Goal: Communication & Community: Answer question/provide support

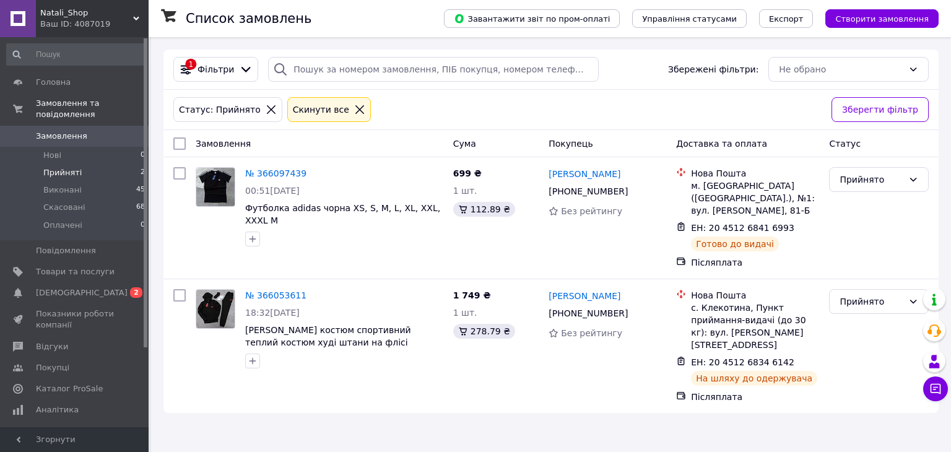
click at [359, 15] on div "Список замовлень" at bounding box center [302, 18] width 233 height 37
click at [941, 396] on button "Чат з покупцем" at bounding box center [935, 389] width 25 height 25
click at [939, 391] on icon at bounding box center [936, 389] width 12 height 12
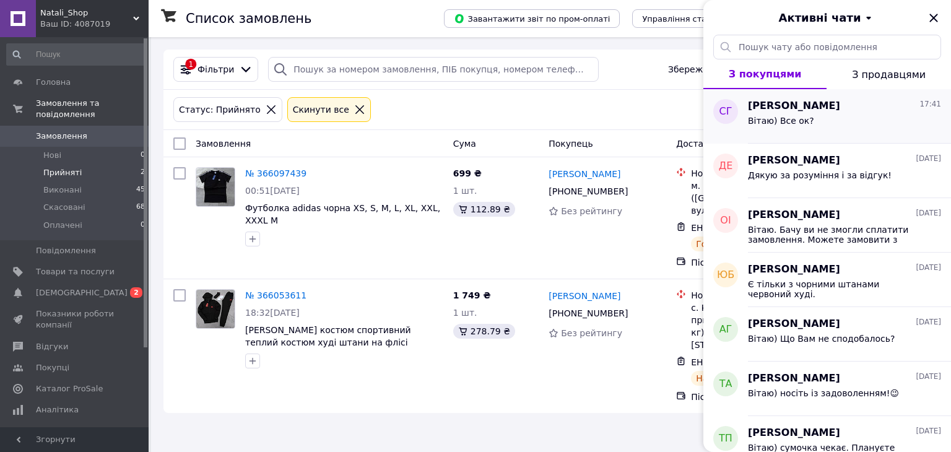
click at [783, 120] on span "Вітаю) Все ок?" at bounding box center [781, 121] width 66 height 10
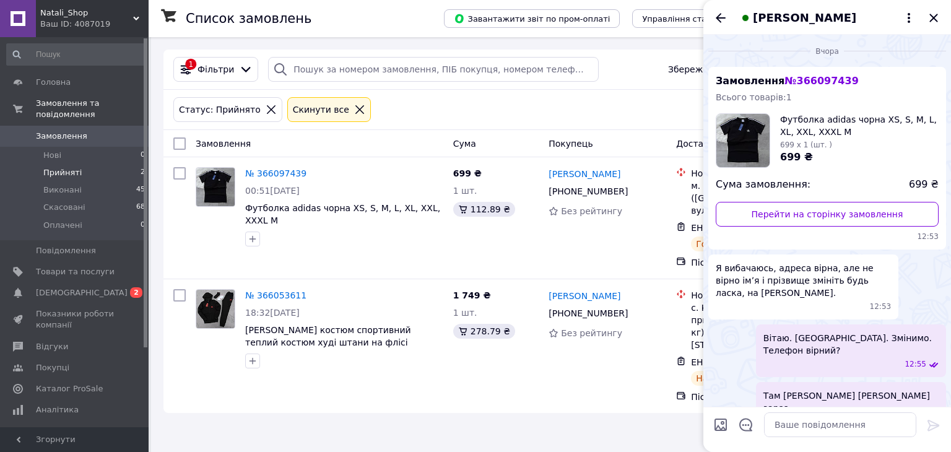
scroll to position [152, 0]
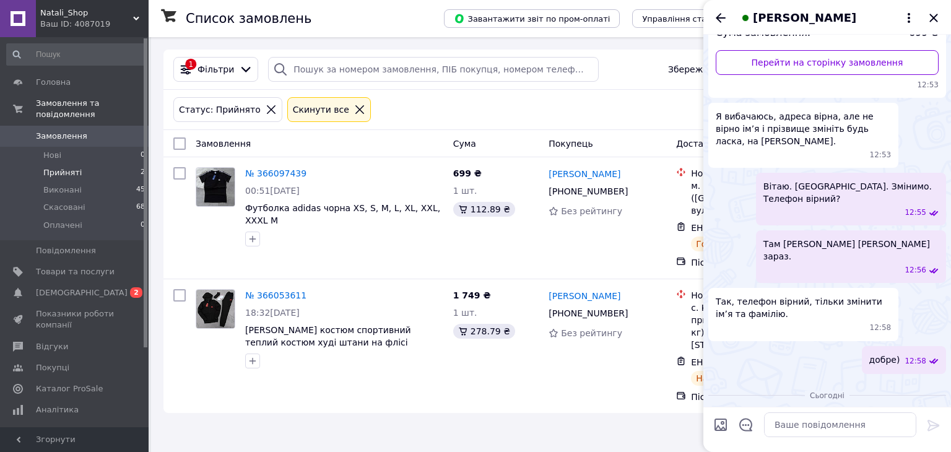
click at [728, 18] on div "Соломія Гресько" at bounding box center [828, 17] width 248 height 35
click at [724, 16] on icon "Назад" at bounding box center [720, 18] width 15 height 15
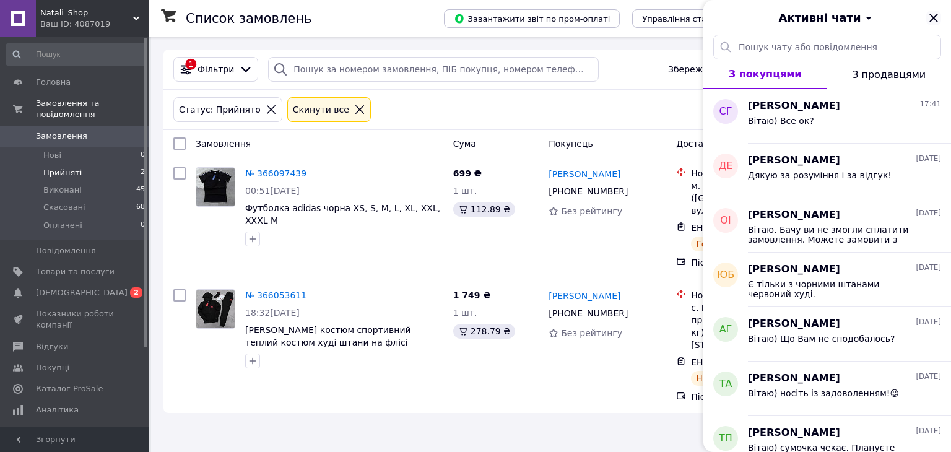
click at [931, 20] on icon "Закрити" at bounding box center [933, 18] width 15 height 15
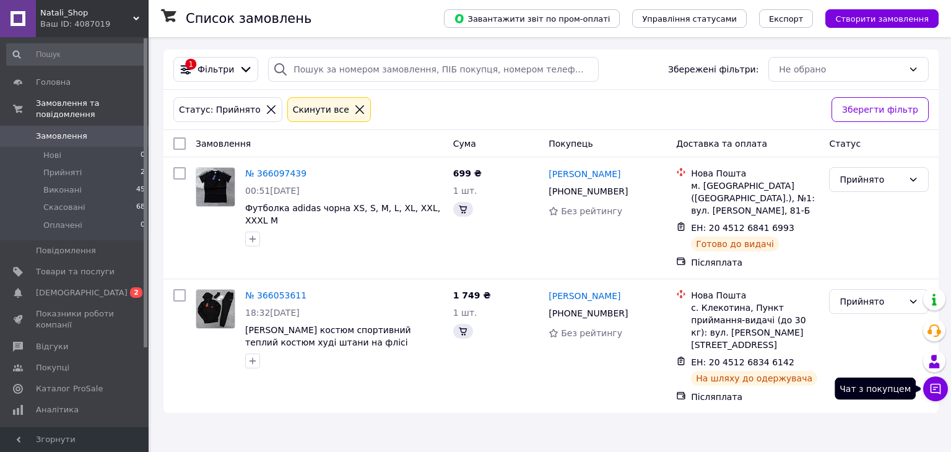
click at [939, 386] on icon at bounding box center [936, 389] width 12 height 12
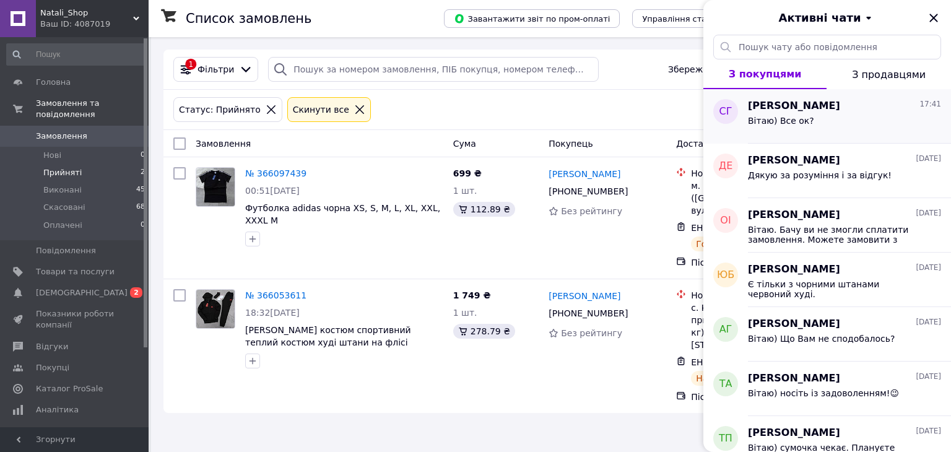
click at [860, 120] on div "Вітаю) Все ок?" at bounding box center [844, 123] width 193 height 20
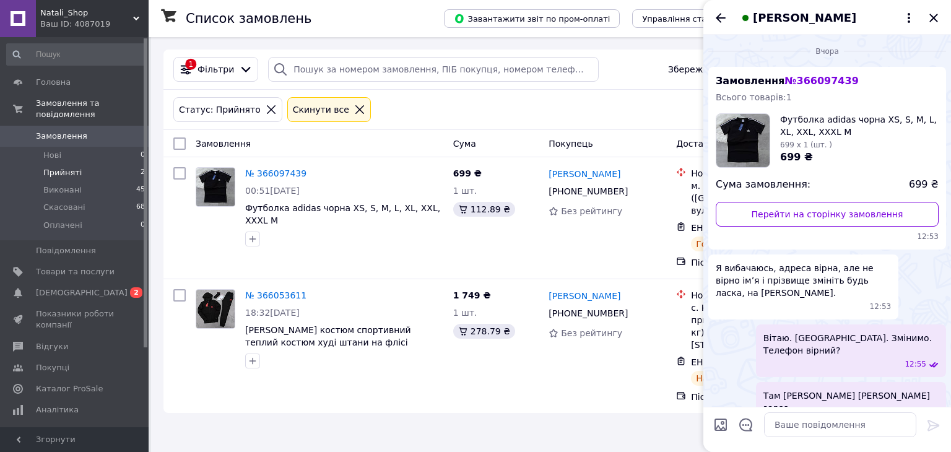
scroll to position [152, 0]
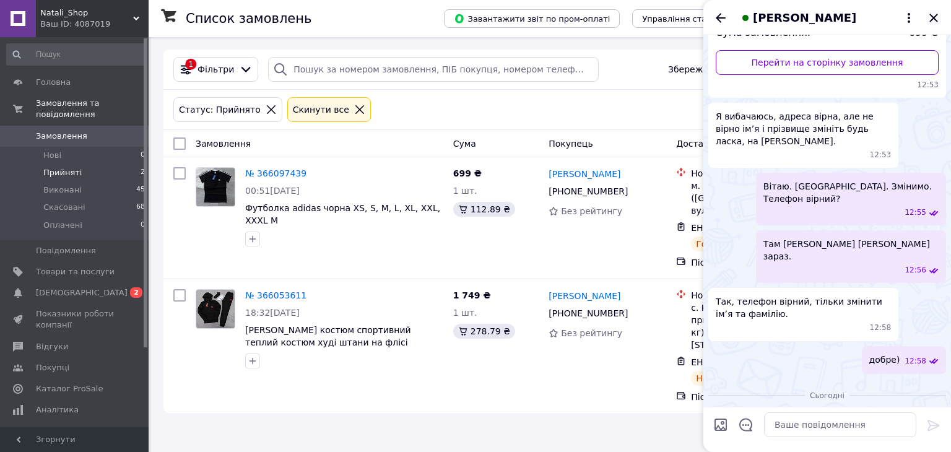
click at [933, 13] on icon "Закрити" at bounding box center [933, 18] width 15 height 15
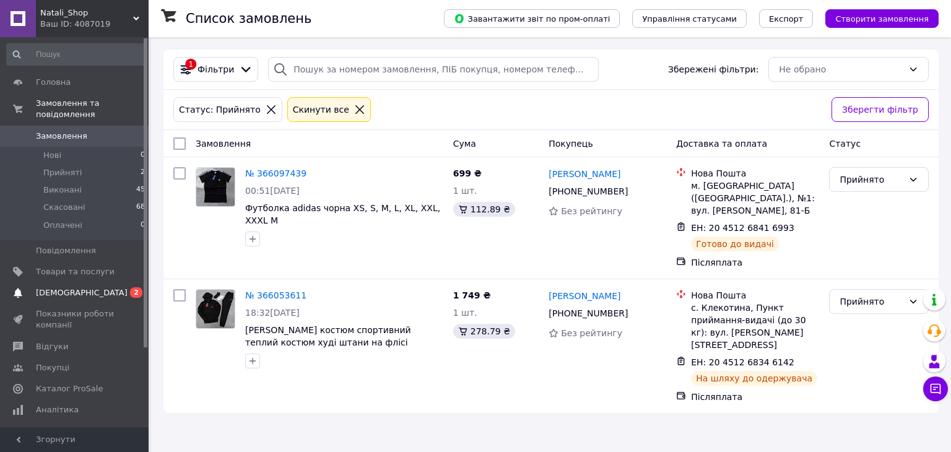
click at [63, 287] on span "[DEMOGRAPHIC_DATA]" at bounding box center [82, 292] width 92 height 11
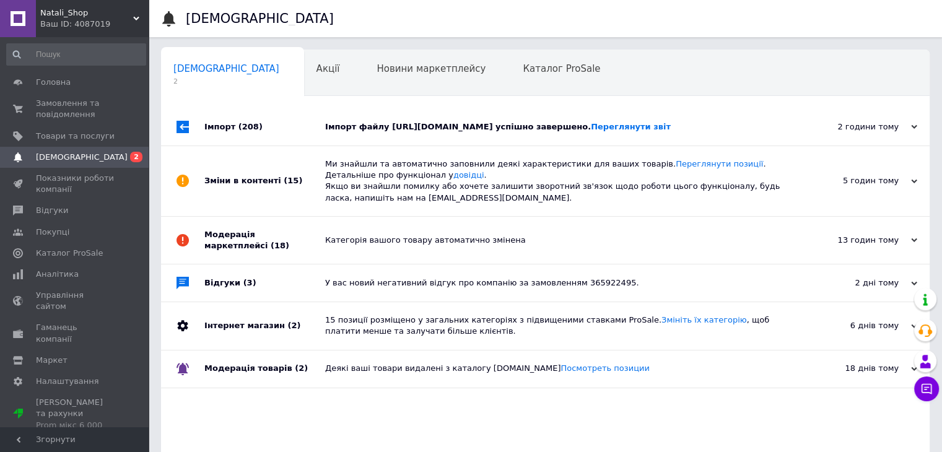
click at [441, 133] on div "Імпорт файлу [URL][DOMAIN_NAME] успішно завершено. Переглянути звіт" at bounding box center [559, 126] width 468 height 11
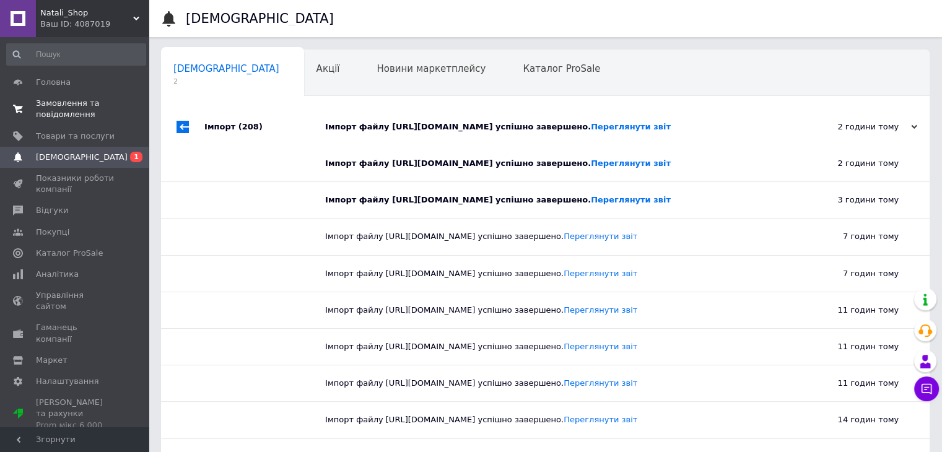
click at [48, 112] on span "Замовлення та повідомлення" at bounding box center [75, 109] width 79 height 22
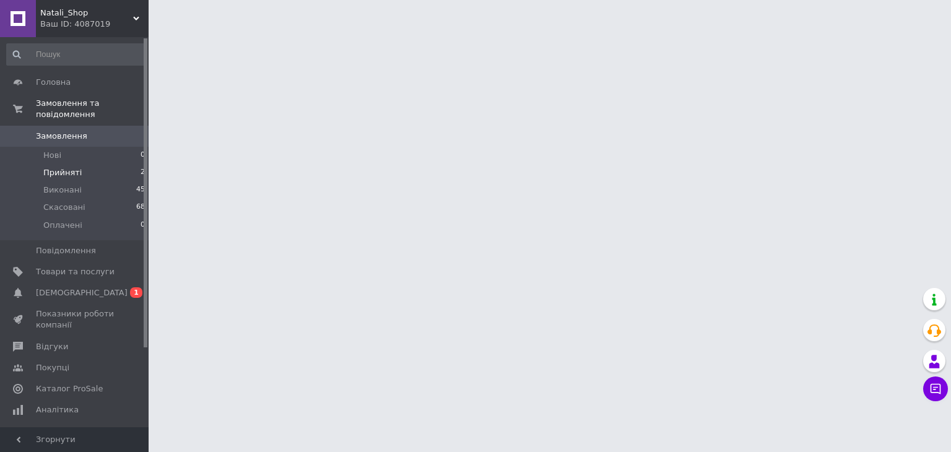
click at [47, 167] on span "Прийняті" at bounding box center [62, 172] width 38 height 11
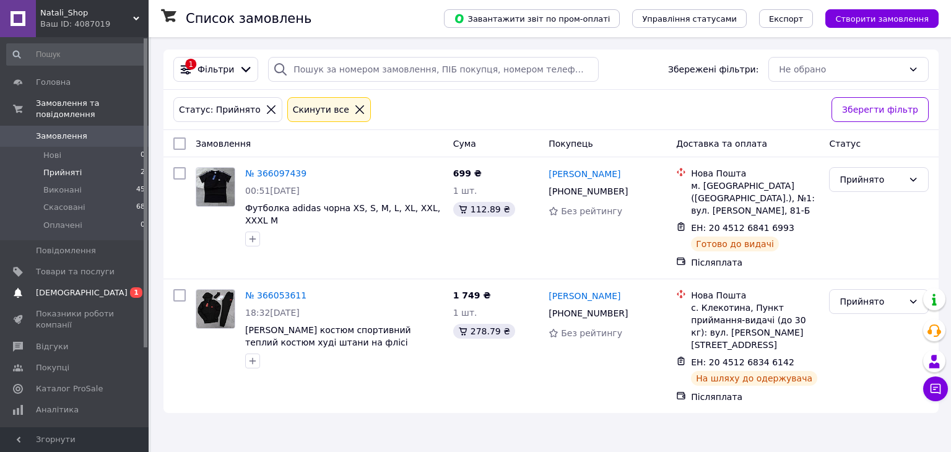
click at [75, 287] on span "[DEMOGRAPHIC_DATA]" at bounding box center [82, 292] width 92 height 11
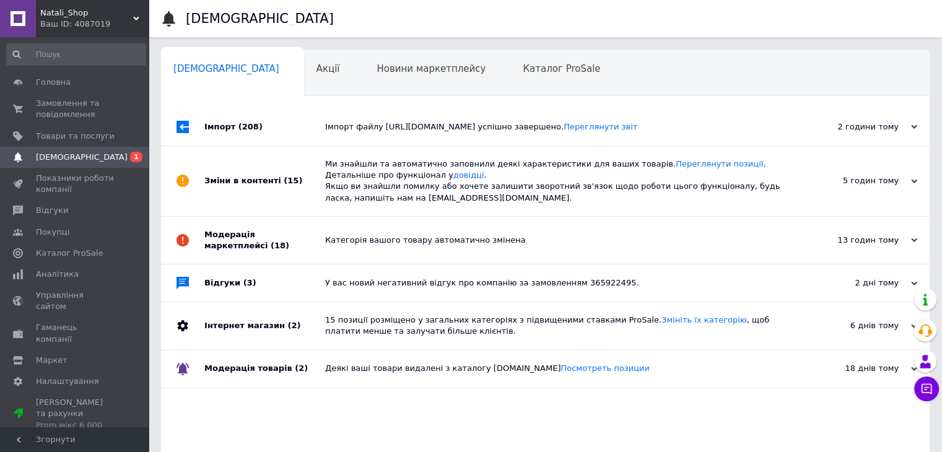
click at [378, 133] on div "Імпорт файлу [URL][DOMAIN_NAME] успішно завершено. Переглянути звіт" at bounding box center [559, 126] width 468 height 11
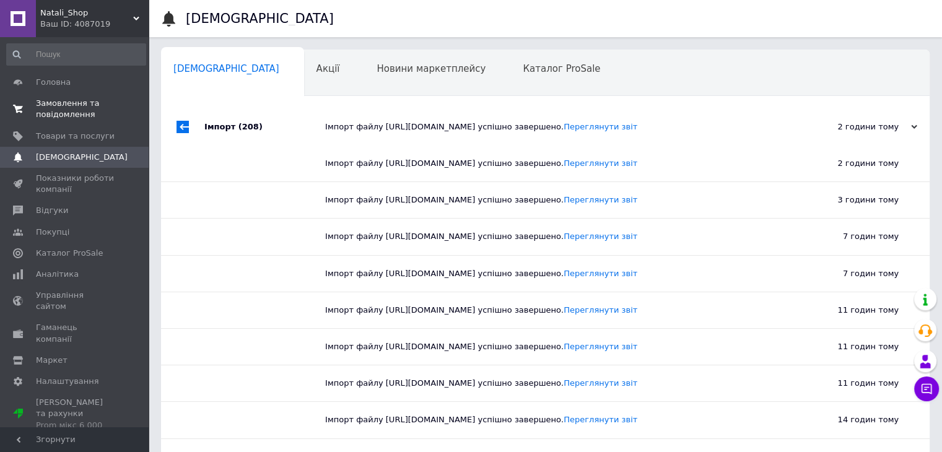
click at [68, 104] on span "Замовлення та повідомлення" at bounding box center [75, 109] width 79 height 22
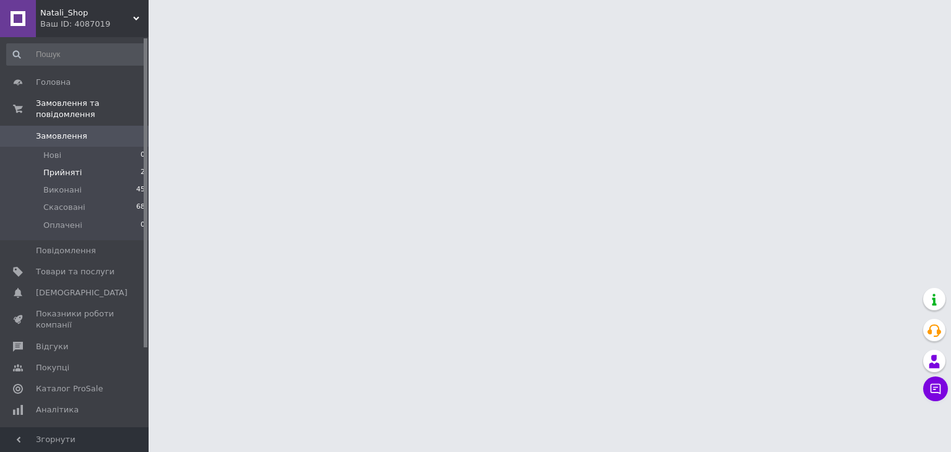
click at [74, 167] on span "Прийняті" at bounding box center [62, 172] width 38 height 11
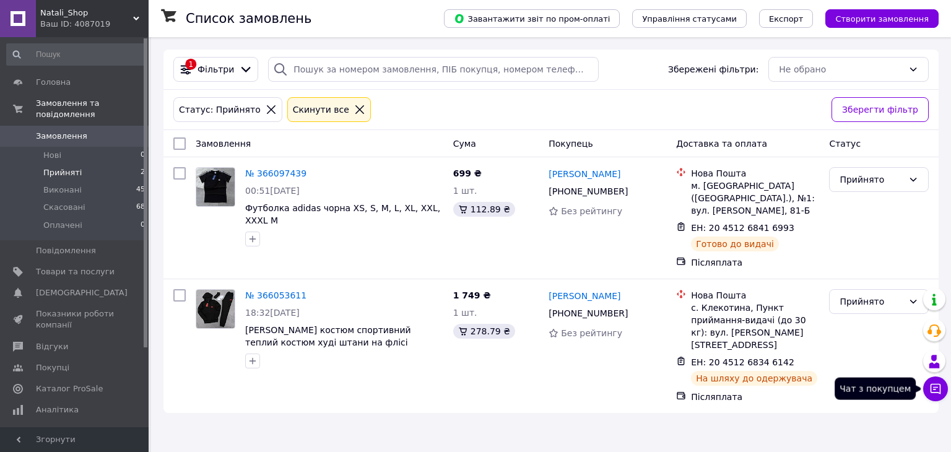
click at [943, 393] on button "Чат з покупцем" at bounding box center [935, 389] width 25 height 25
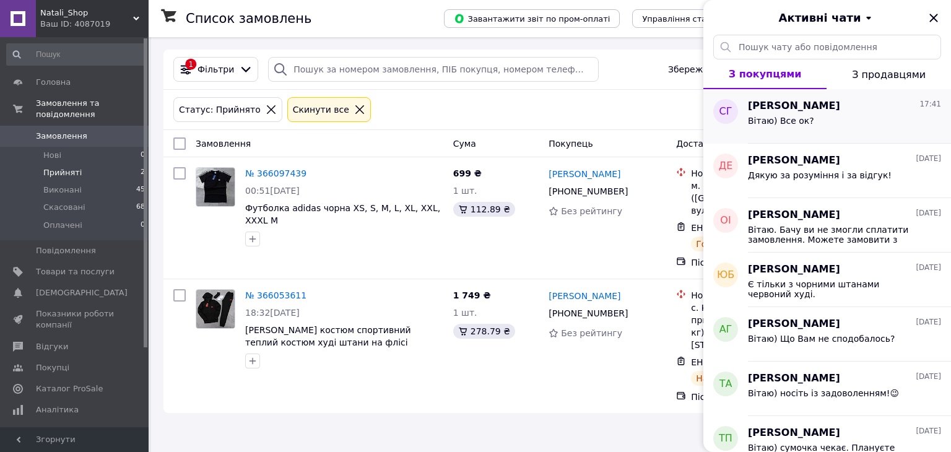
click at [861, 126] on div "Вітаю) Все ок?" at bounding box center [844, 123] width 193 height 20
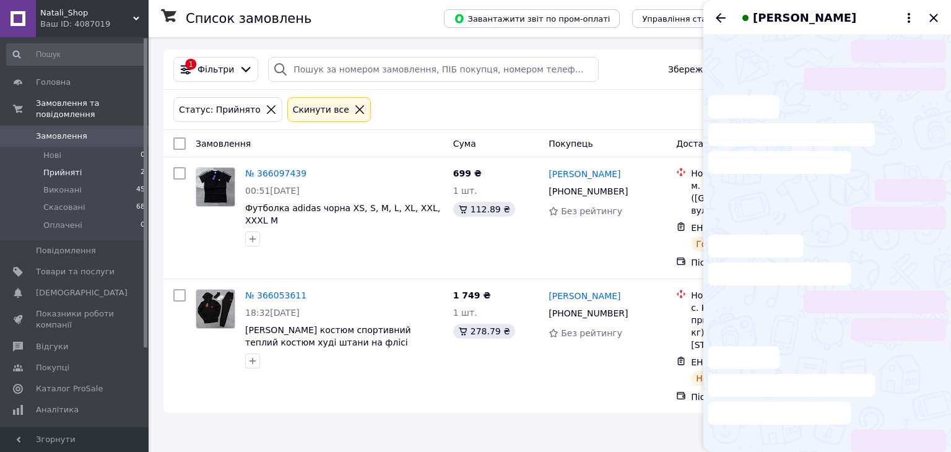
scroll to position [152, 0]
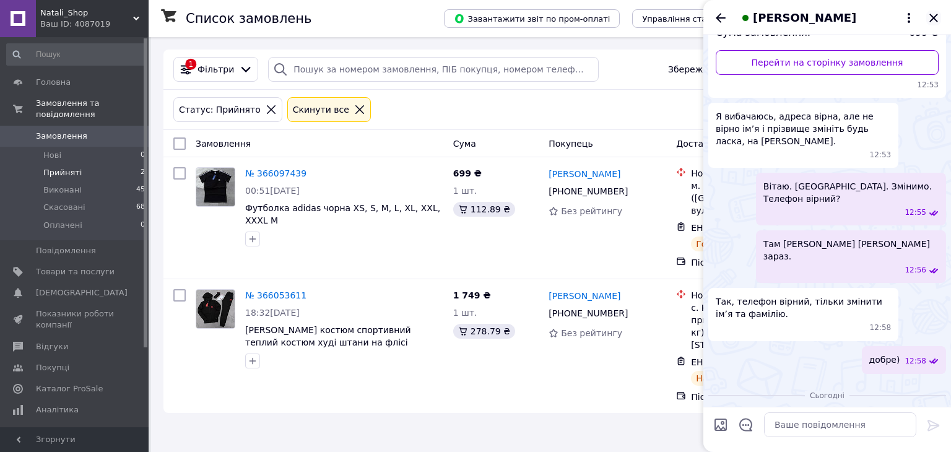
click at [935, 13] on icon "Закрити" at bounding box center [933, 18] width 15 height 15
